Goal: Check status: Check status

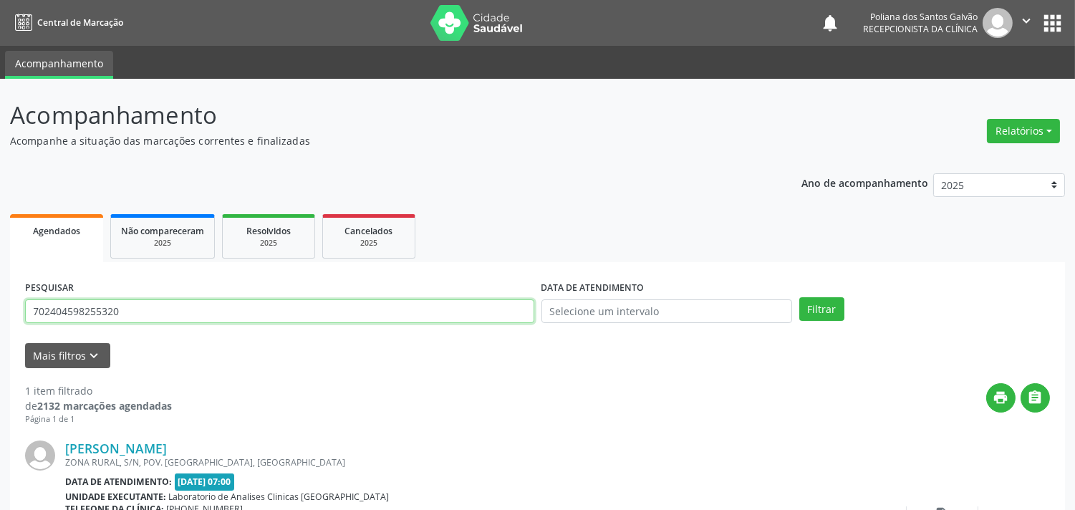
click at [167, 309] on input "702404598255320" at bounding box center [279, 311] width 509 height 24
type input "7"
type input "708404721690262"
click at [799, 297] on button "Filtrar" at bounding box center [821, 309] width 45 height 24
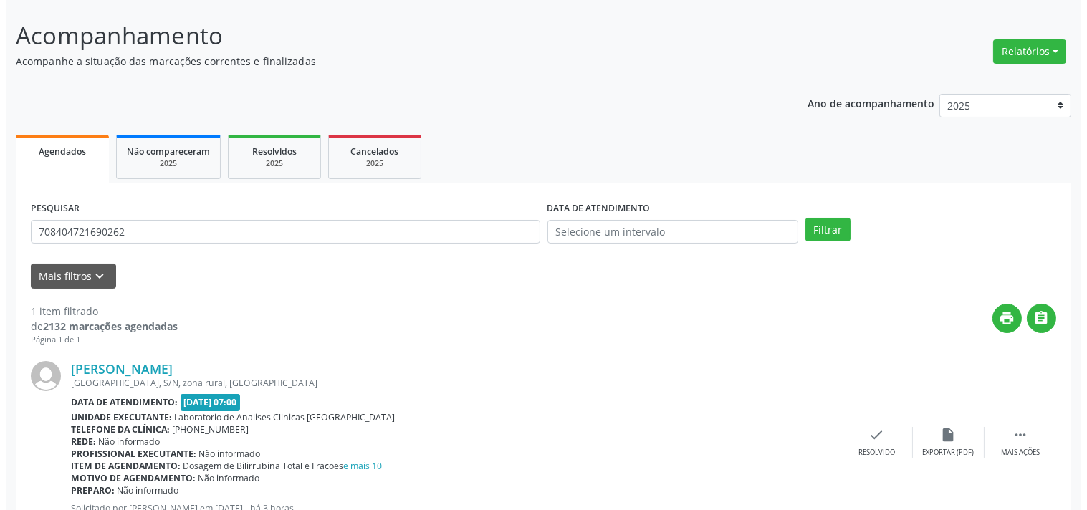
scroll to position [133, 0]
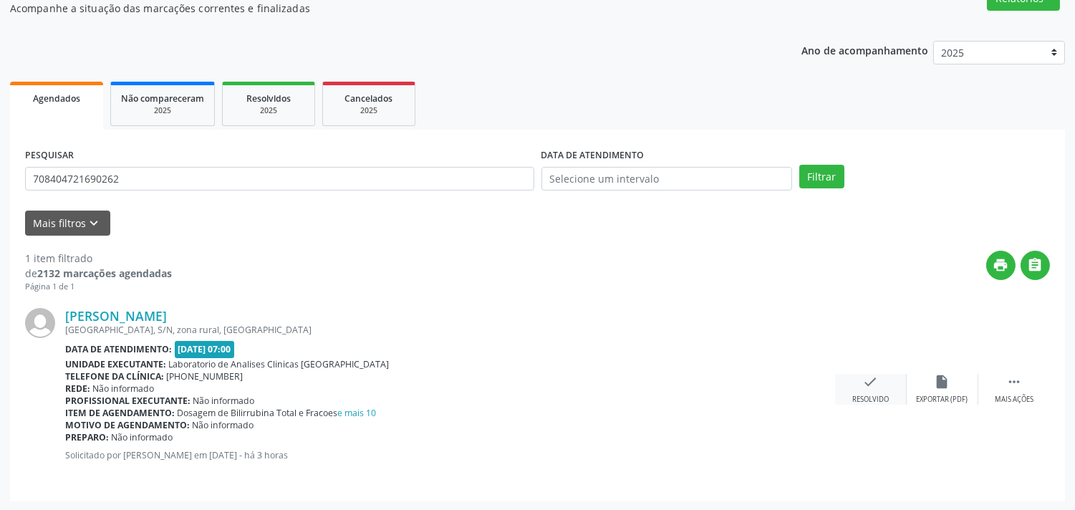
click at [862, 390] on div "check Resolvido" at bounding box center [871, 389] width 72 height 31
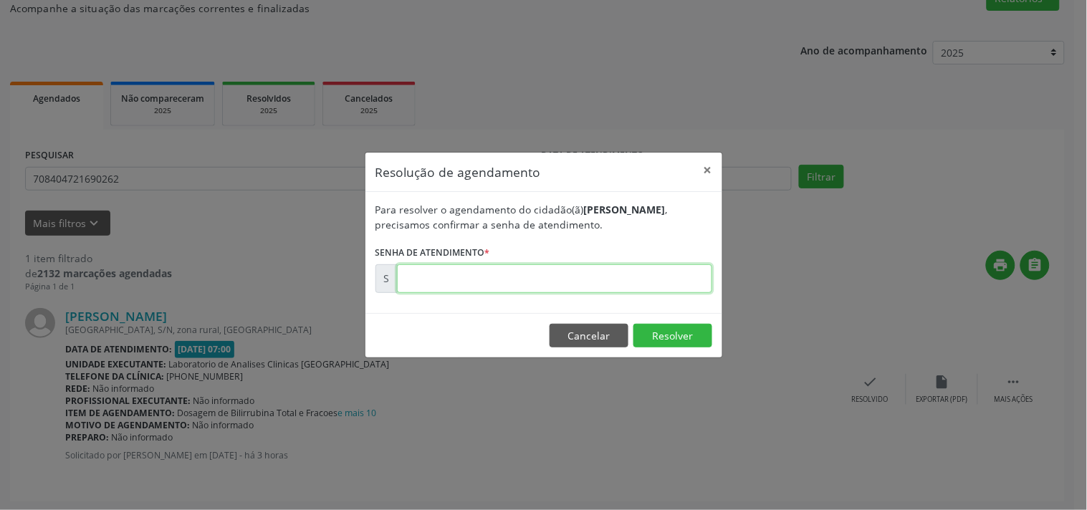
click at [470, 266] on input "text" at bounding box center [554, 278] width 315 height 29
type input "0"
type input "00182092"
click at [663, 337] on button "Resolver" at bounding box center [672, 336] width 79 height 24
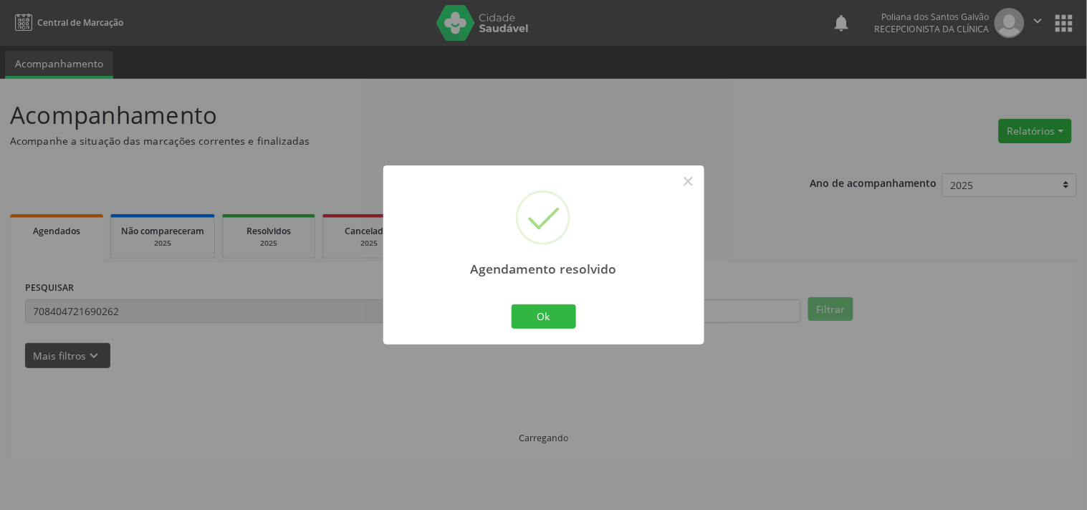
scroll to position [0, 0]
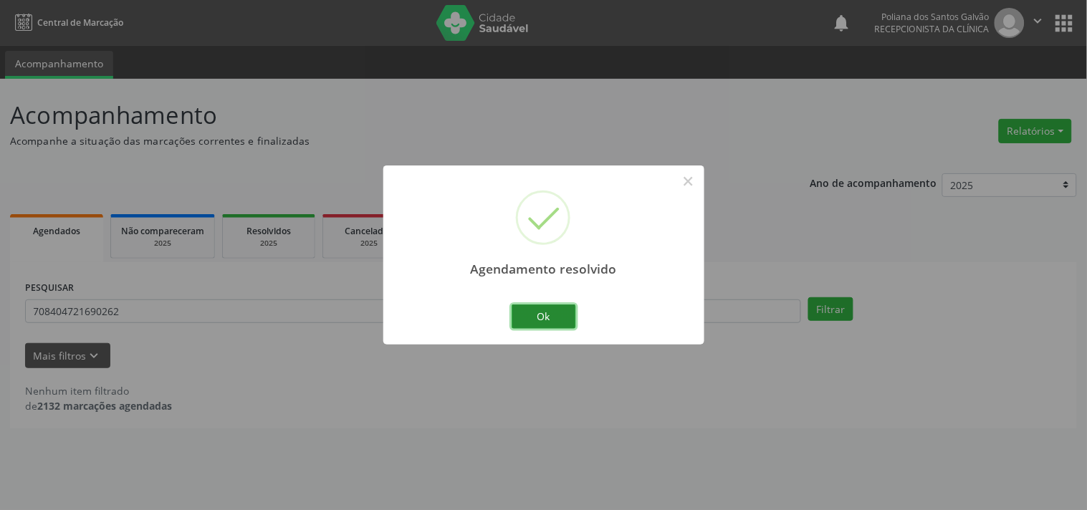
click at [559, 321] on button "Ok" at bounding box center [543, 316] width 64 height 24
